Goal: Browse casually

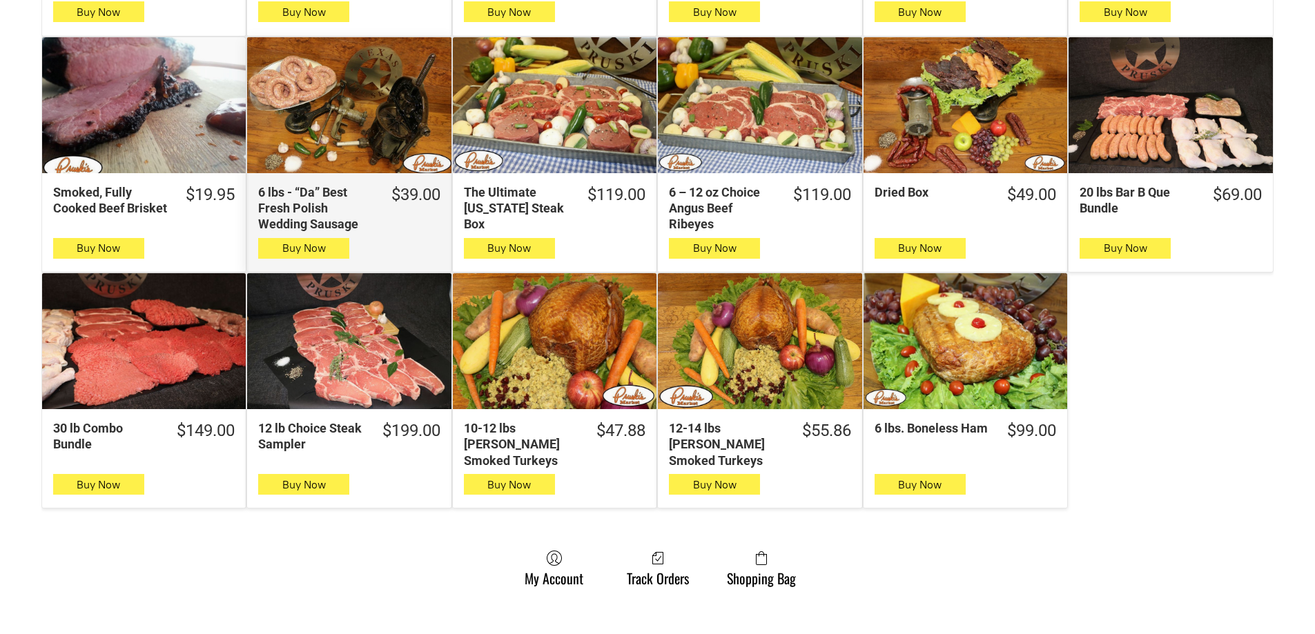
scroll to position [828, 0]
